Goal: Check status: Check status

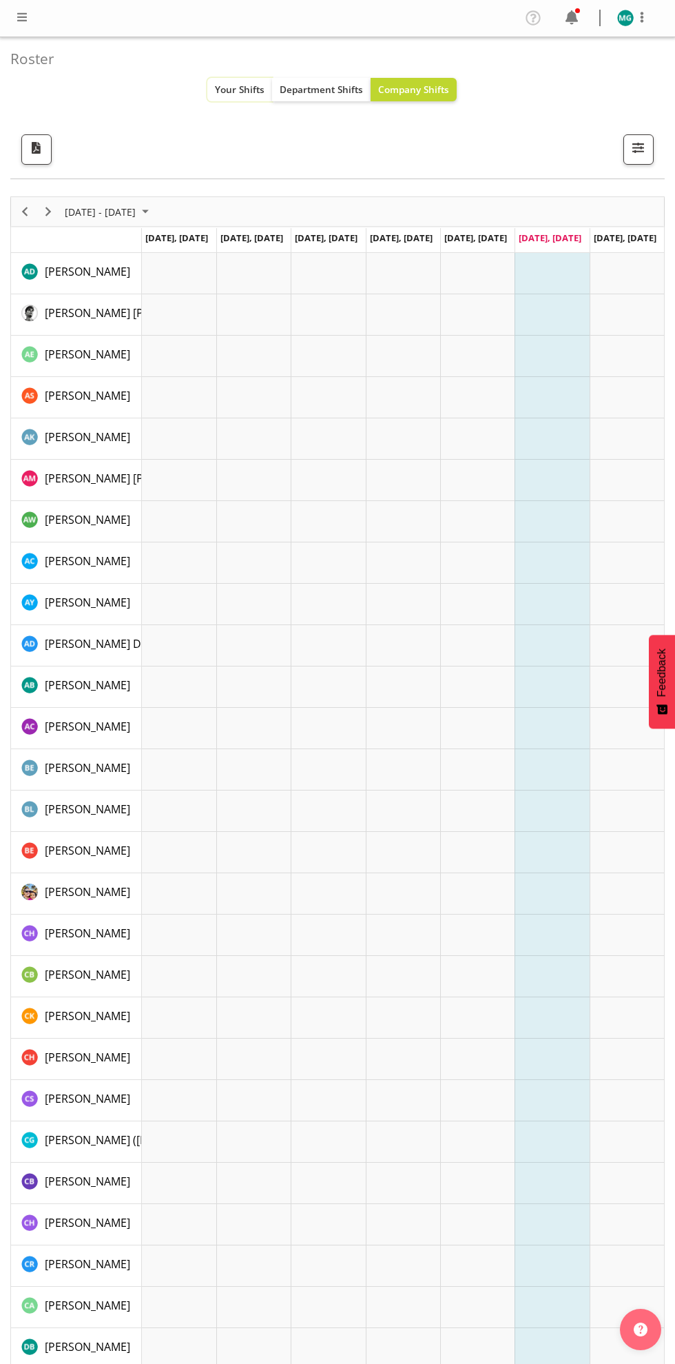
click at [227, 94] on span "Your Shifts" at bounding box center [240, 89] width 50 height 13
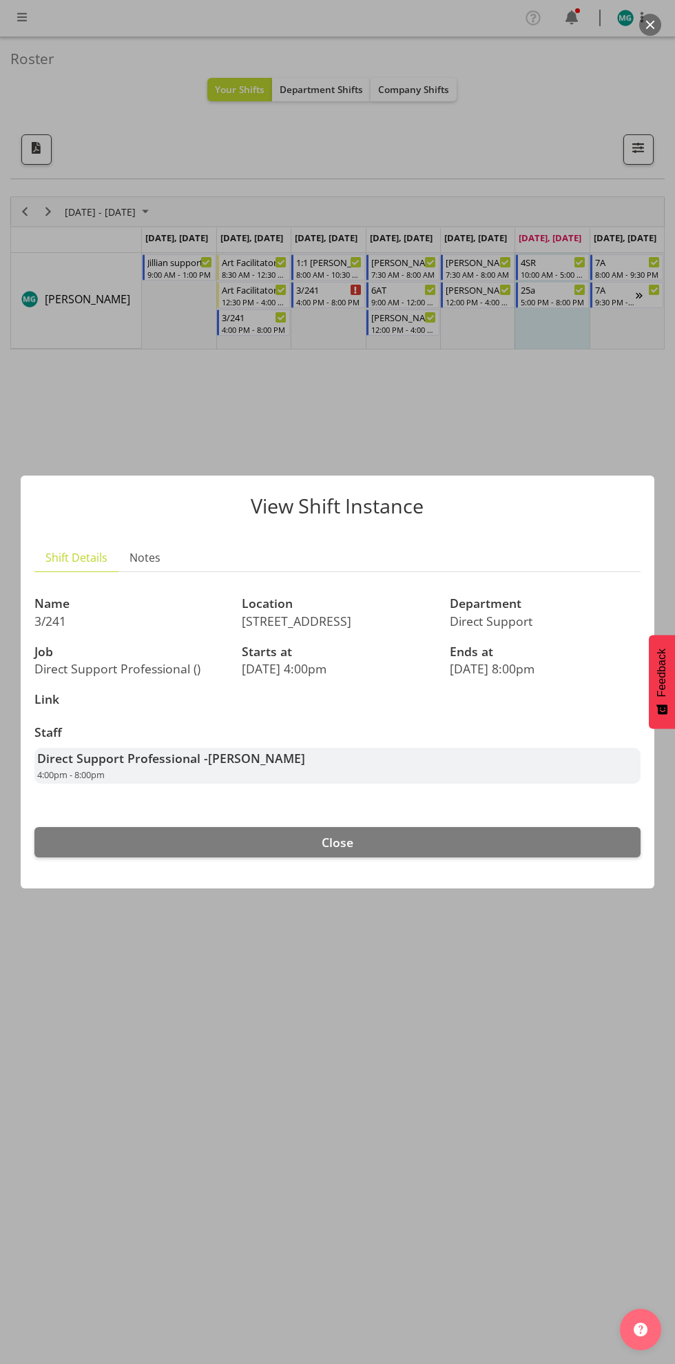
click at [424, 990] on div at bounding box center [337, 682] width 675 height 1364
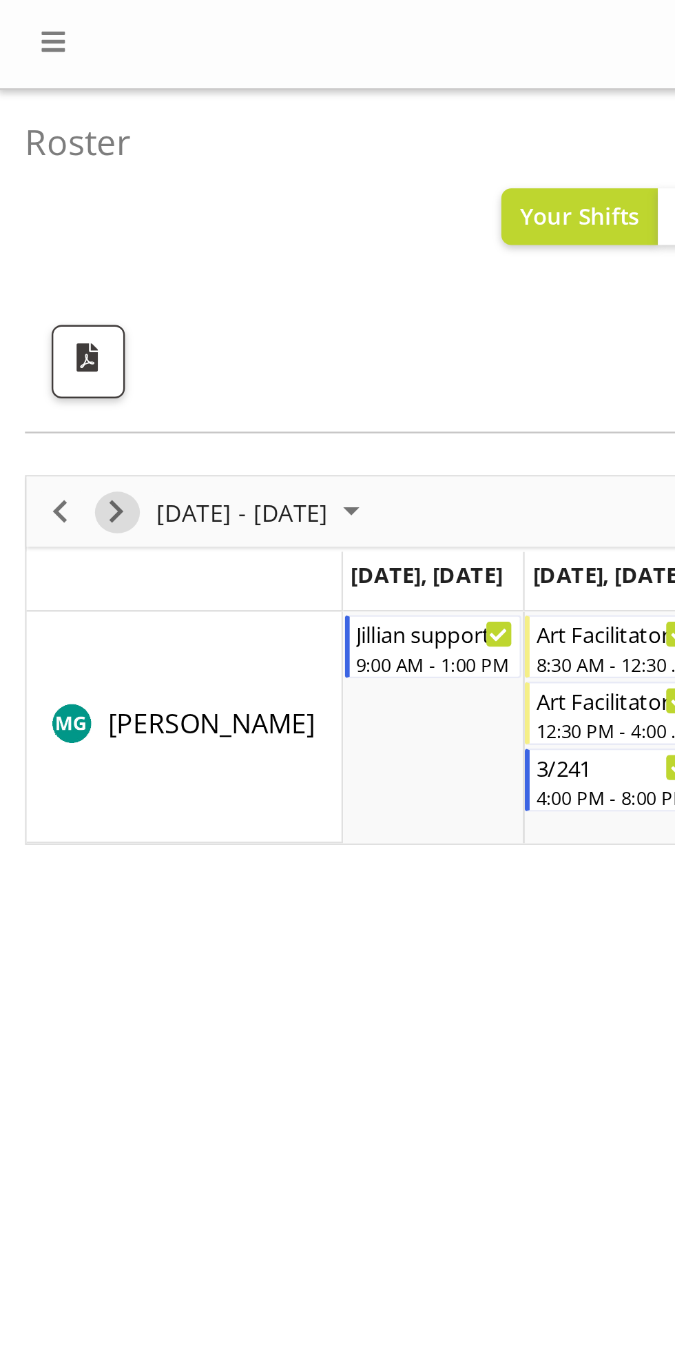
click at [50, 215] on span "Next" at bounding box center [48, 211] width 17 height 17
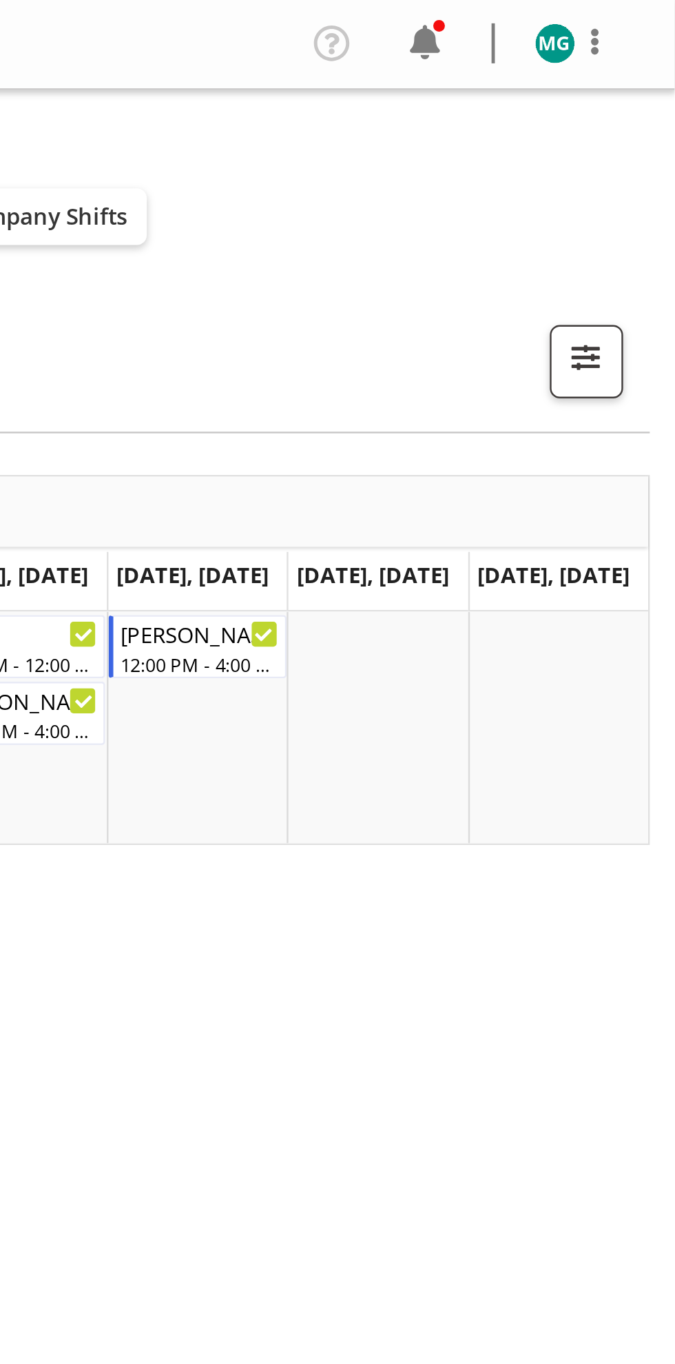
click at [631, 17] on img at bounding box center [625, 18] width 17 height 17
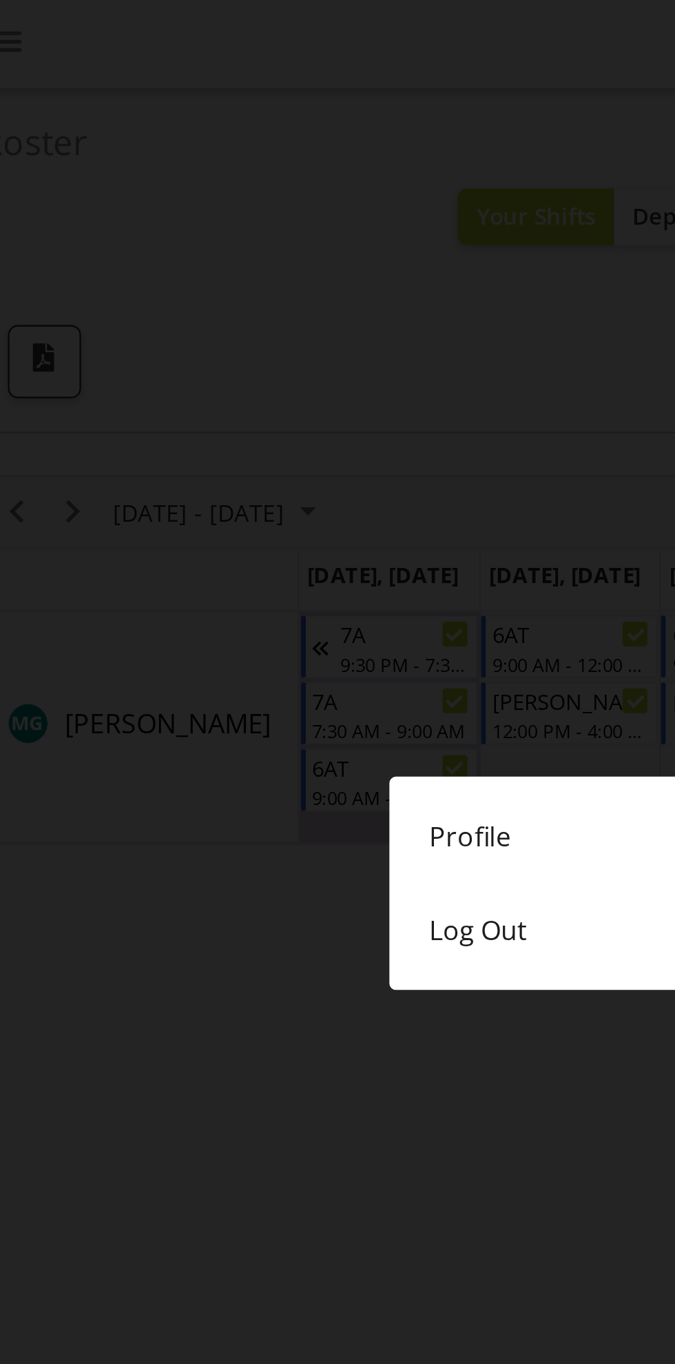
click at [218, 467] on div at bounding box center [337, 682] width 675 height 1364
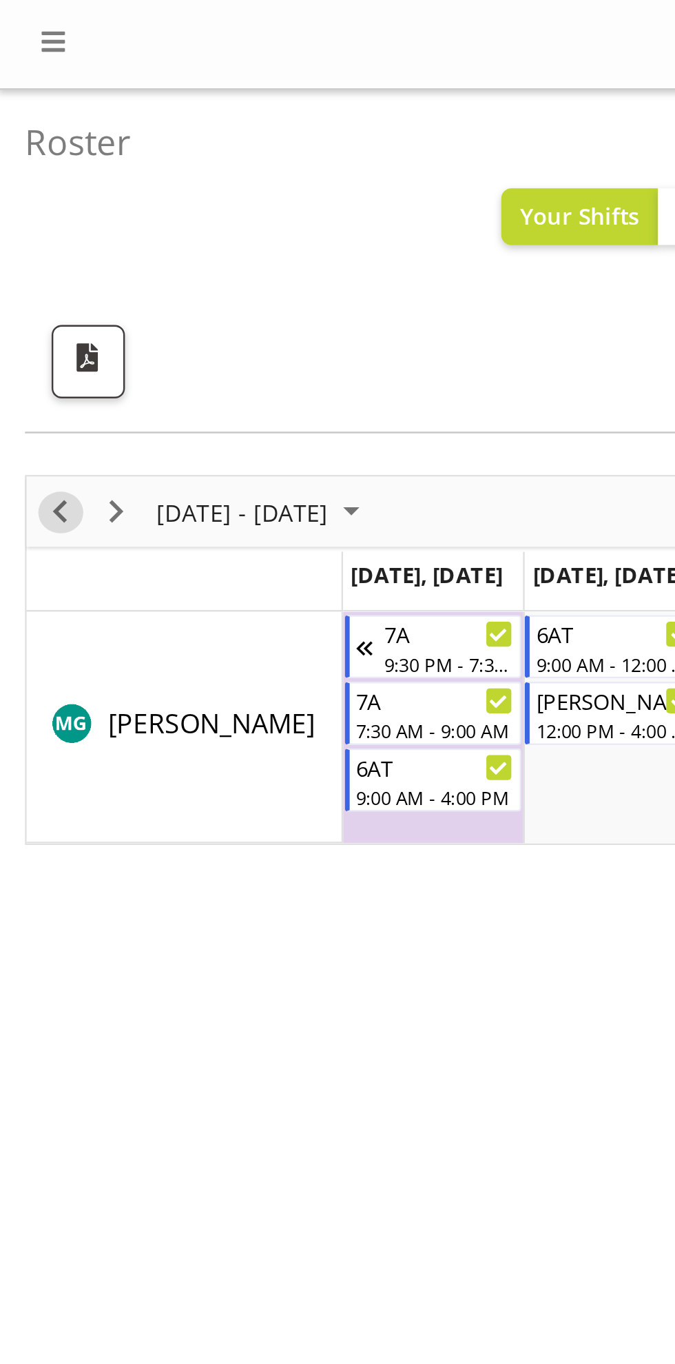
click at [27, 214] on span "Previous" at bounding box center [25, 211] width 17 height 17
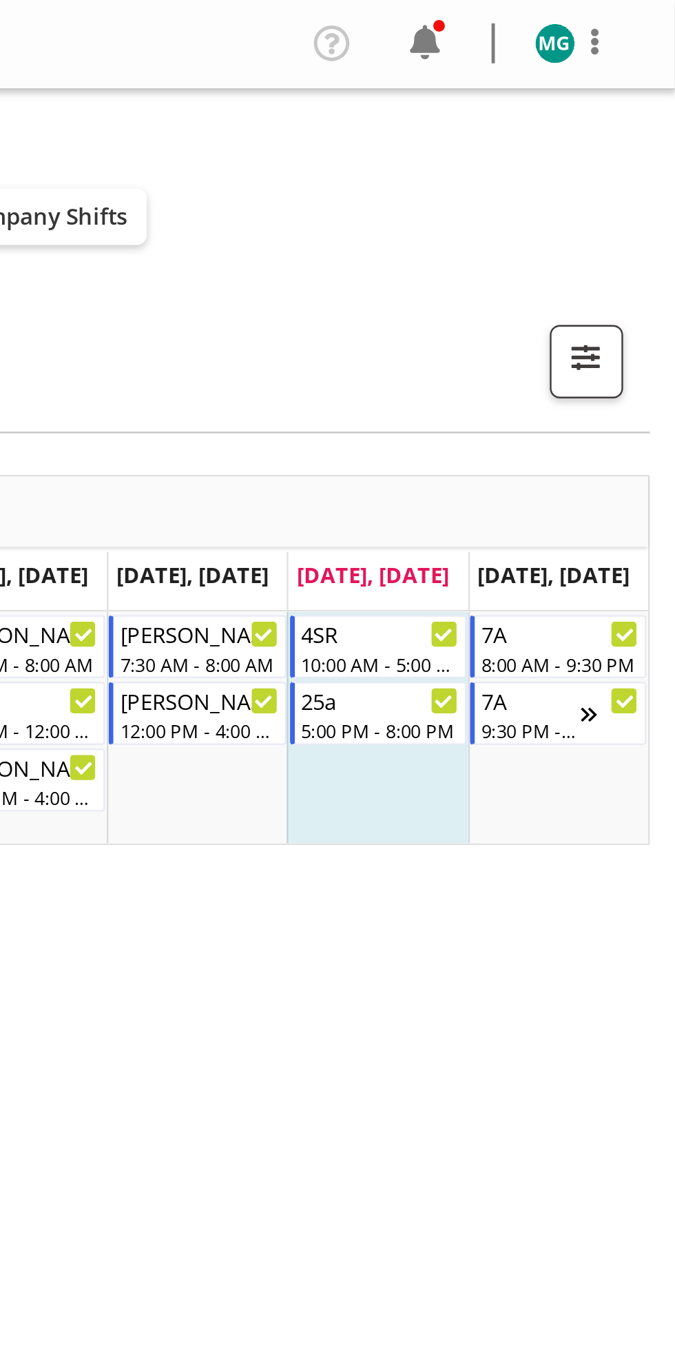
click at [626, 14] on img at bounding box center [625, 18] width 17 height 17
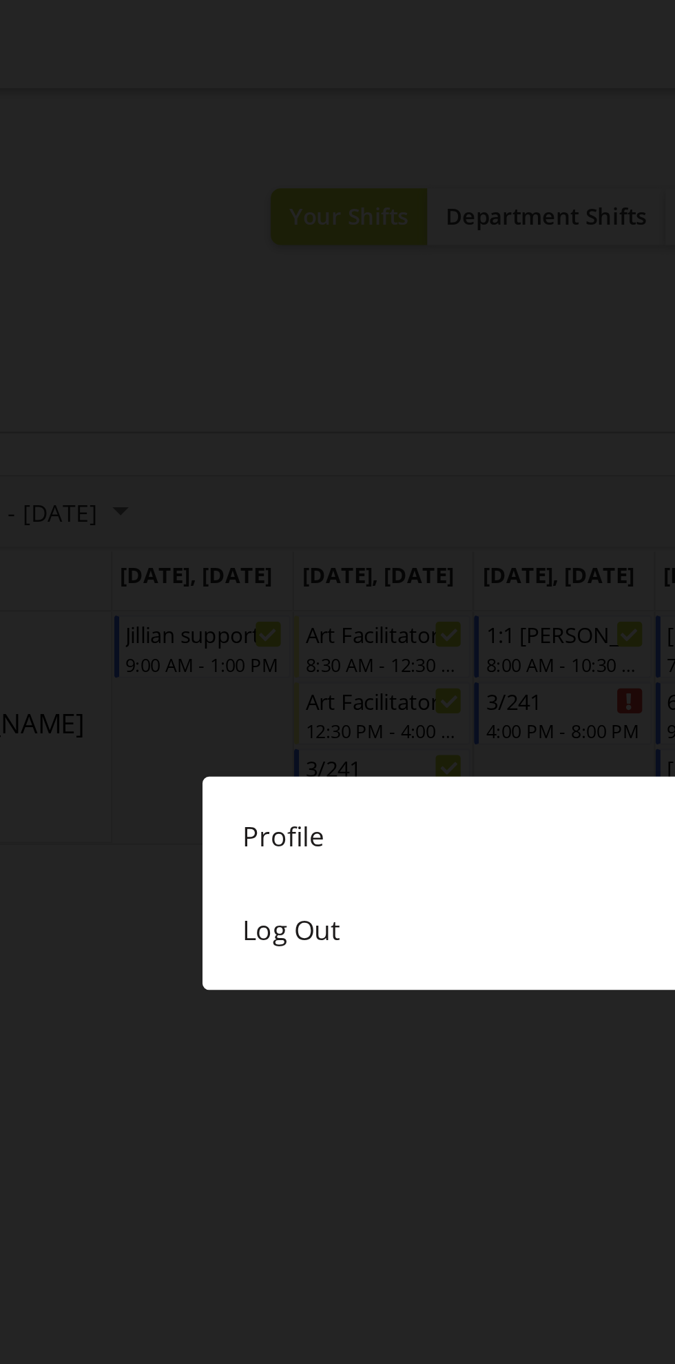
click at [223, 387] on link "Log Out" at bounding box center [337, 384] width 317 height 39
